Goal: Check status: Check status

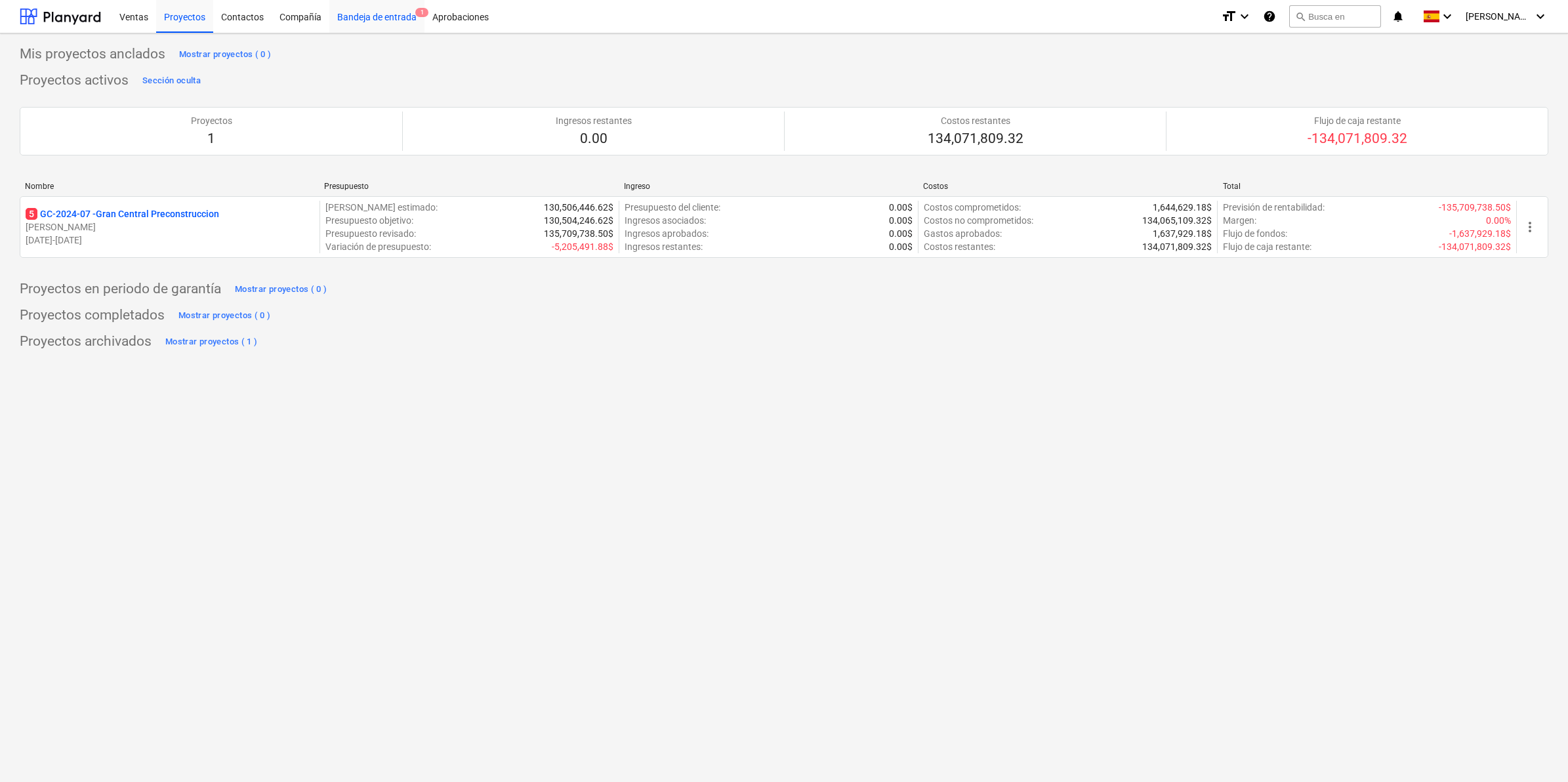
click at [378, 14] on div "Bandeja de entrada 1" at bounding box center [377, 16] width 95 height 34
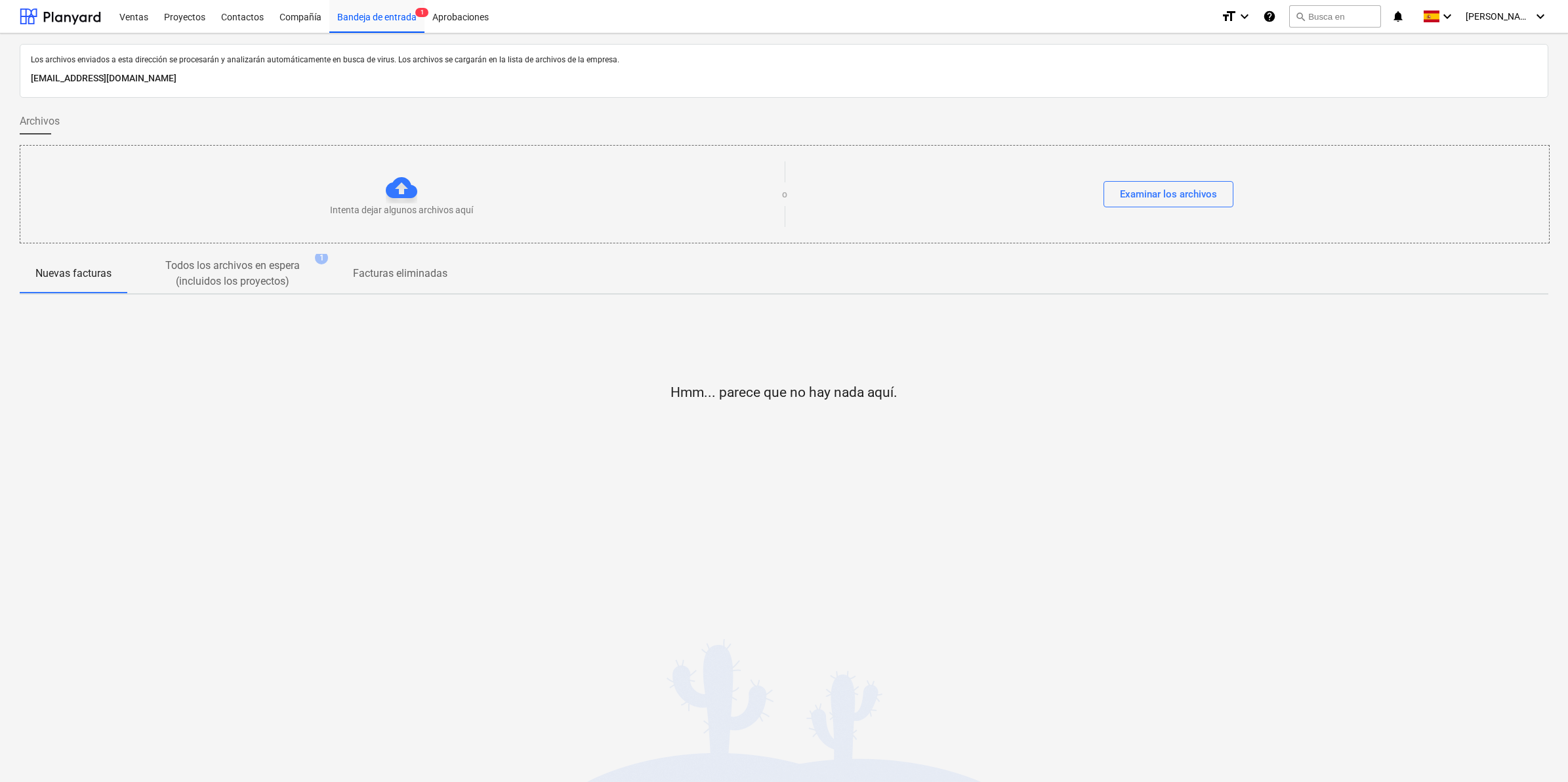
click at [246, 269] on p "Todos los archivos en espera (incluidos los proyectos)" at bounding box center [233, 273] width 158 height 31
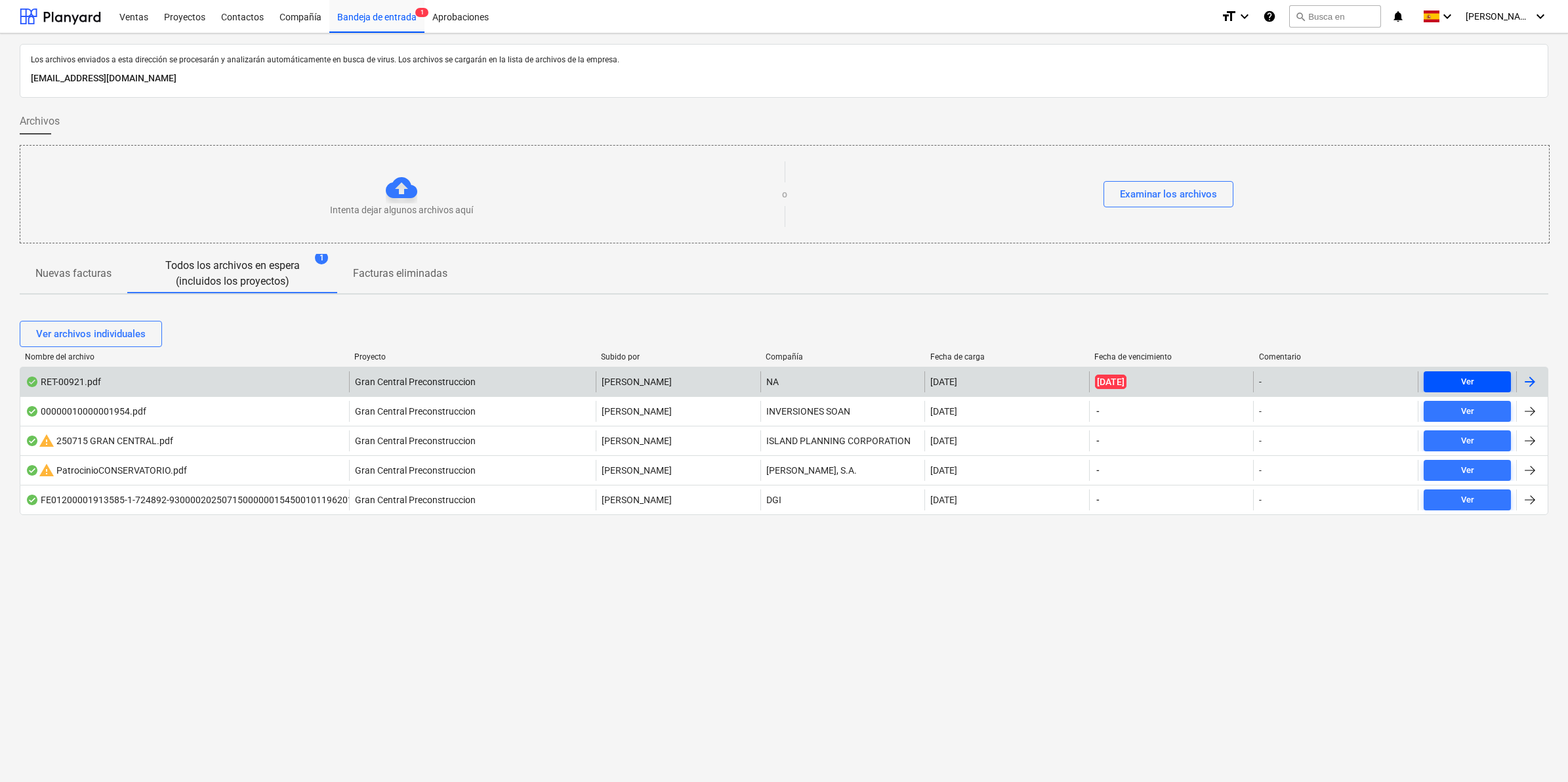
click at [1471, 374] on div "Ver" at bounding box center [1467, 381] width 13 height 15
click at [1097, 615] on div "Los archivos enviados a esta dirección se procesarán y analizarán automáticamen…" at bounding box center [784, 408] width 1568 height 748
click at [84, 18] on div at bounding box center [60, 16] width 81 height 33
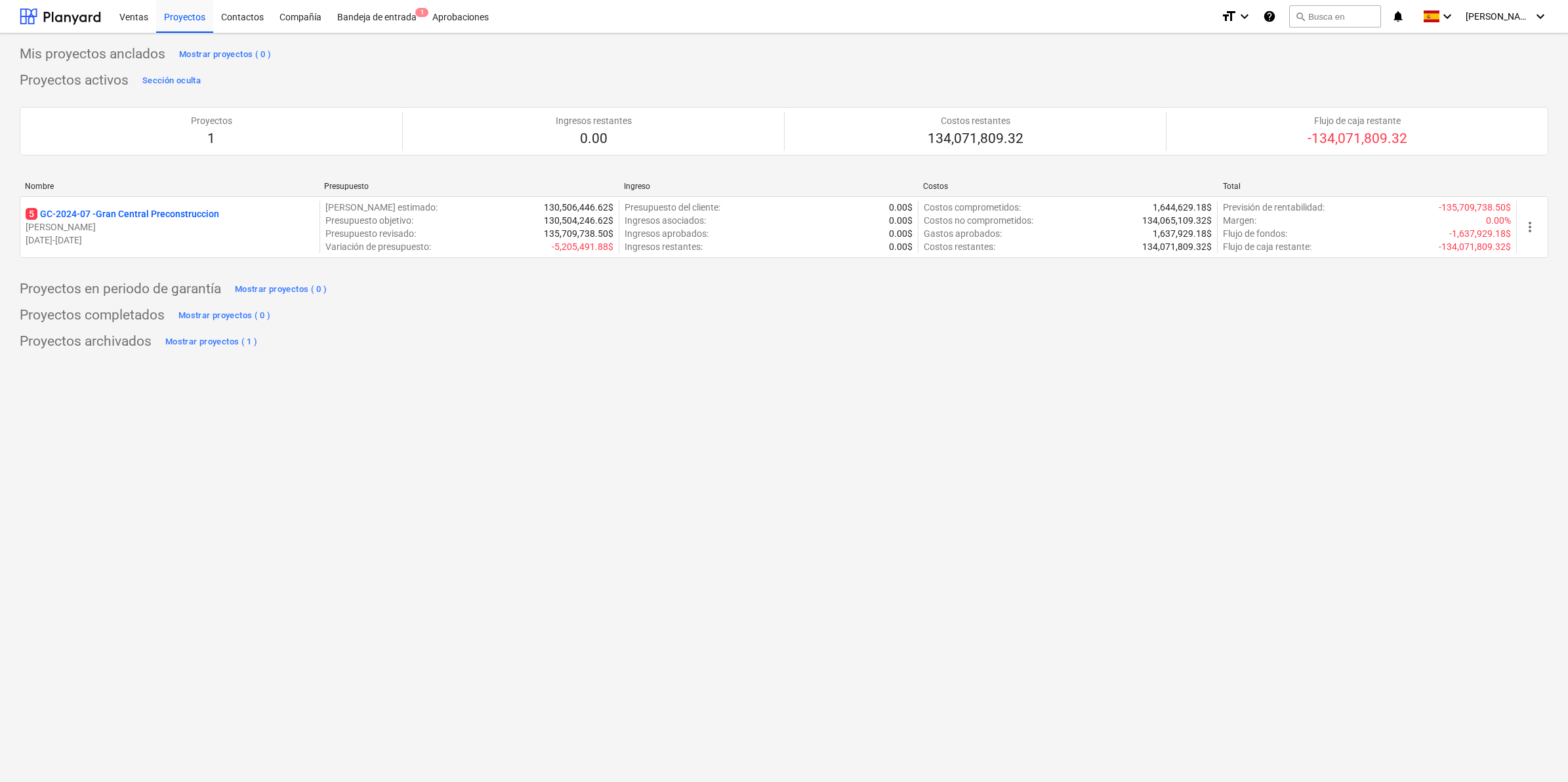
click at [566, 479] on div "Mis proyectos anclados Mostrar proyectos ( 0 ) Proyectos activos Sección oculta…" at bounding box center [784, 408] width 1568 height 748
click at [1545, 9] on icon "keyboard_arrow_down" at bounding box center [1541, 17] width 16 height 16
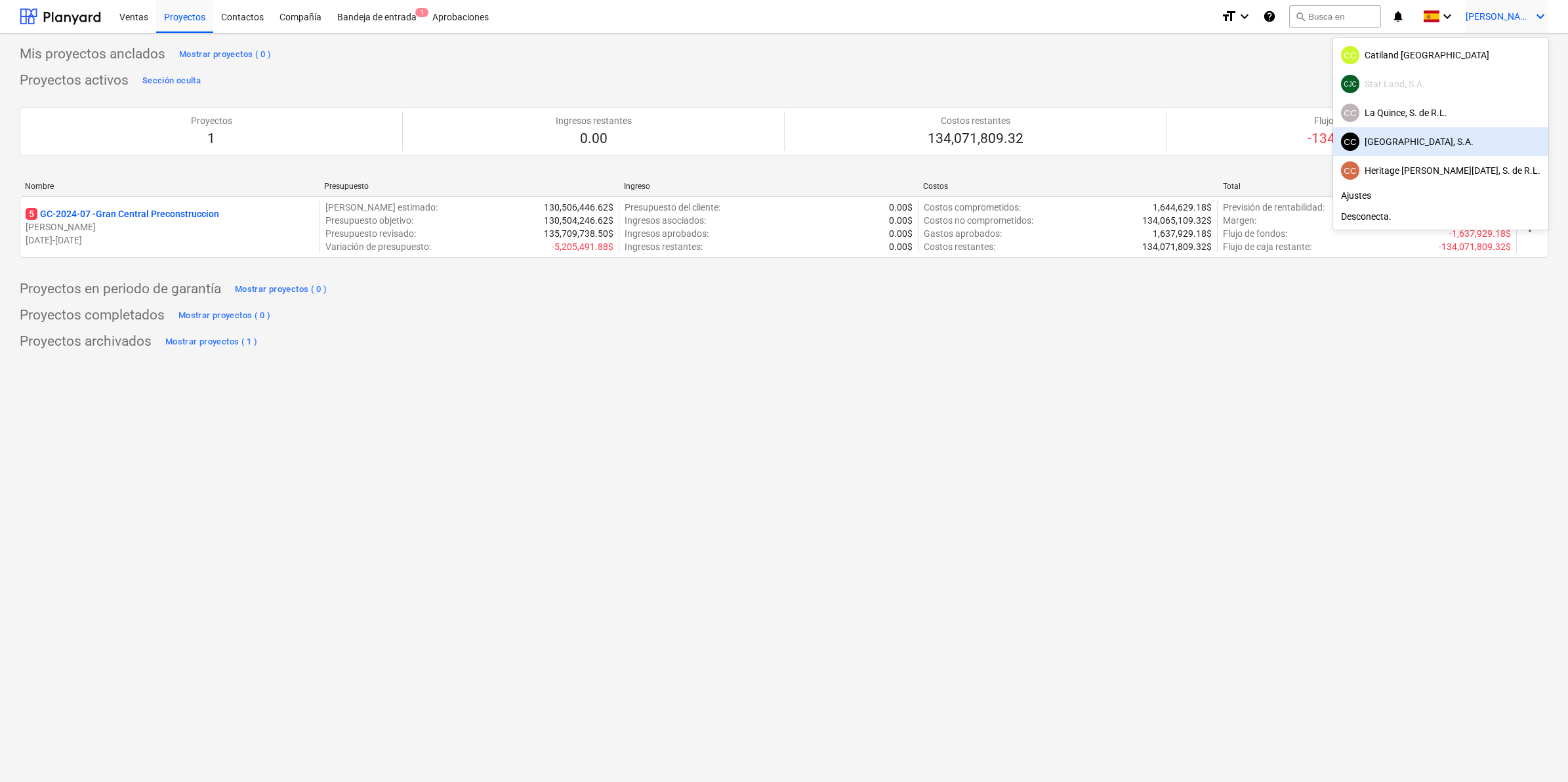
click at [1438, 145] on div "CC [GEOGRAPHIC_DATA], S.A." at bounding box center [1441, 142] width 200 height 19
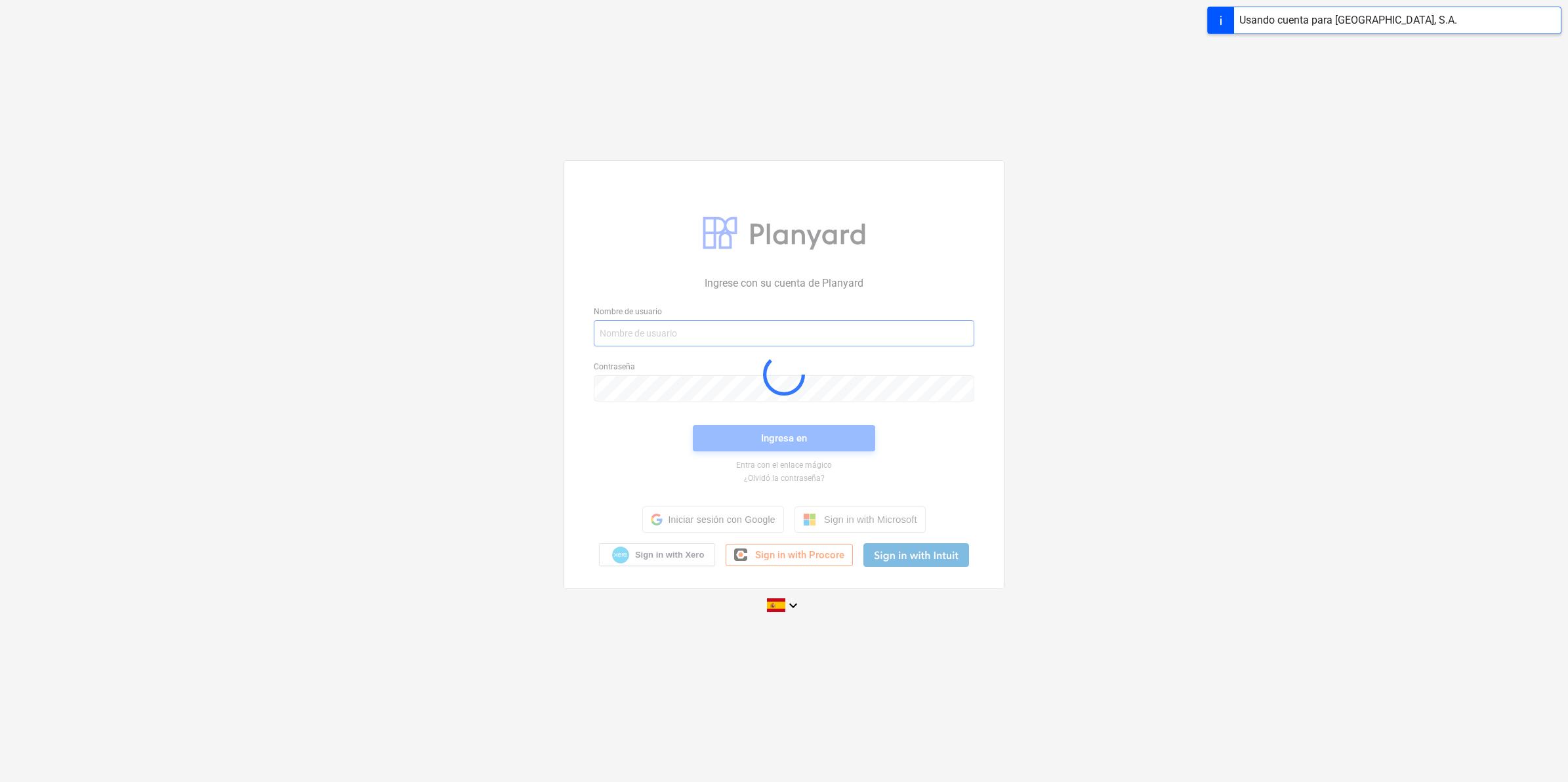
type input "[EMAIL_ADDRESS][DOMAIN_NAME]"
